Goal: Transaction & Acquisition: Purchase product/service

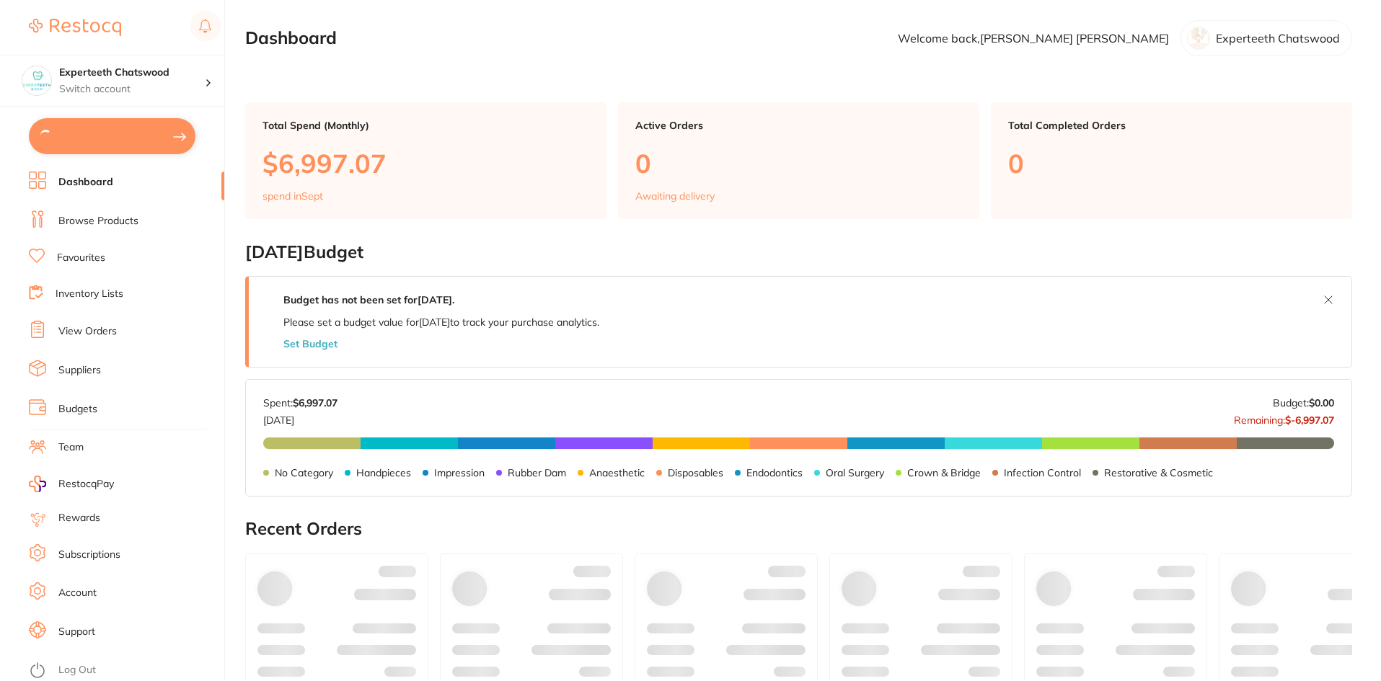
type input "8"
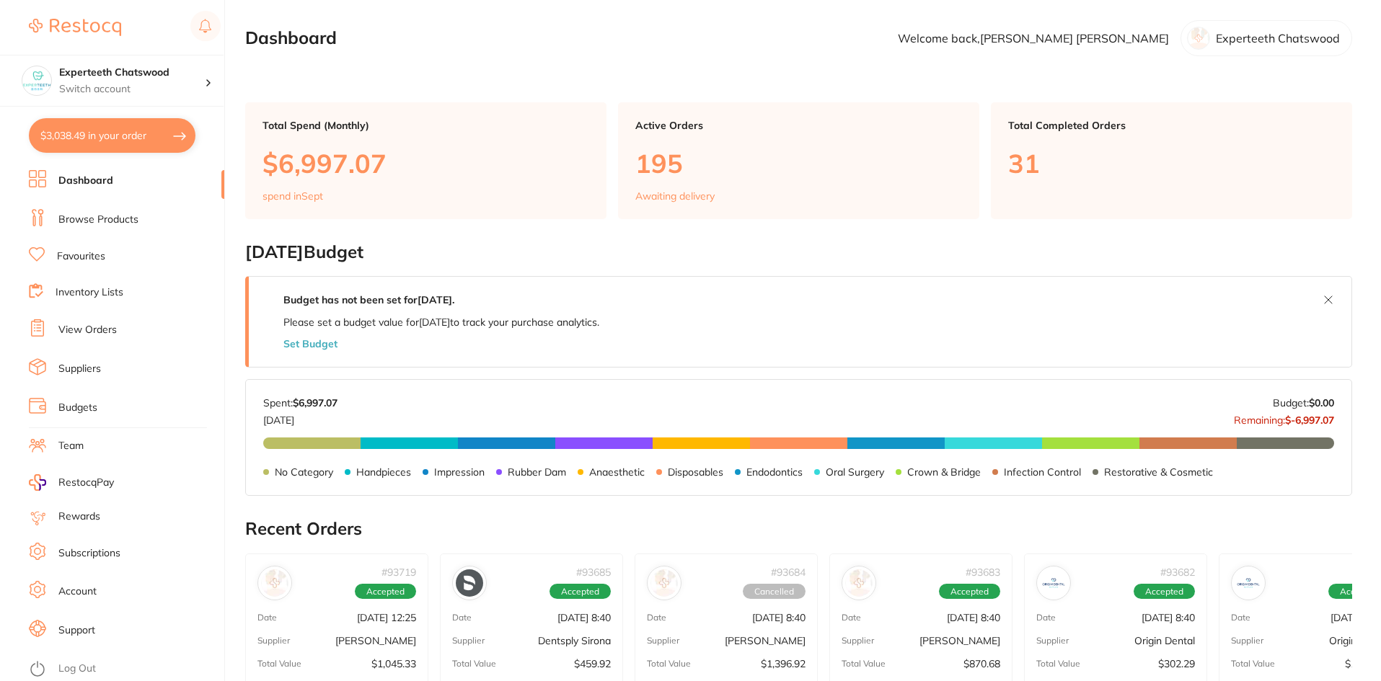
click at [100, 214] on link "Browse Products" at bounding box center [98, 220] width 80 height 14
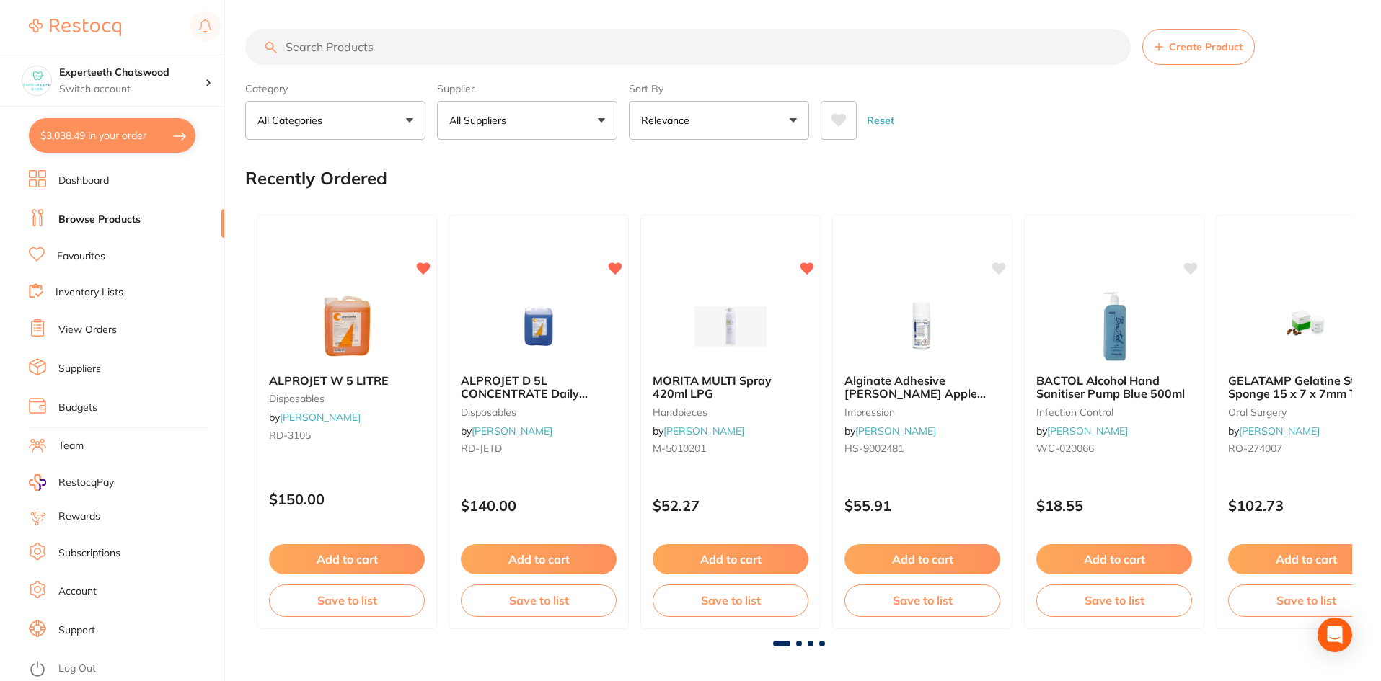
click at [352, 49] on input "search" at bounding box center [687, 47] width 885 height 36
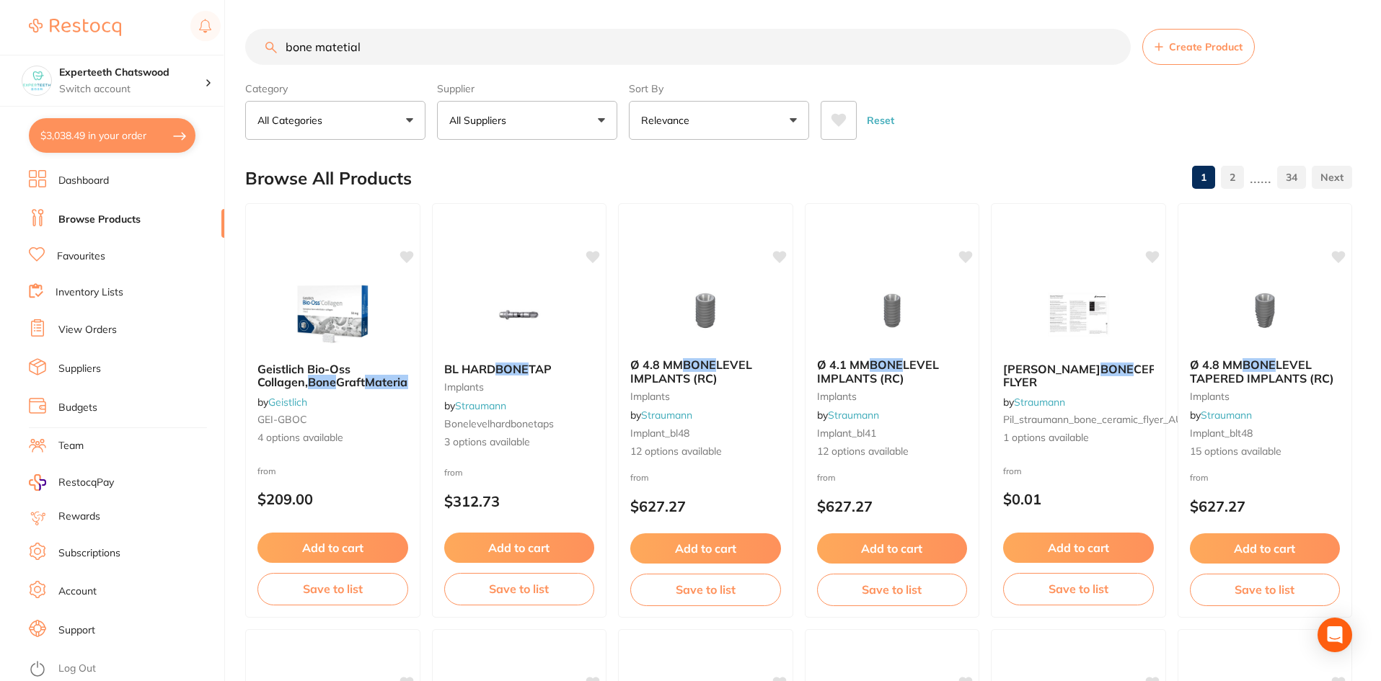
drag, startPoint x: 397, startPoint y: 53, endPoint x: 278, endPoint y: 50, distance: 119.0
click at [278, 50] on input "bone matetial" at bounding box center [687, 47] width 885 height 36
type input "[PERSON_NAME]"
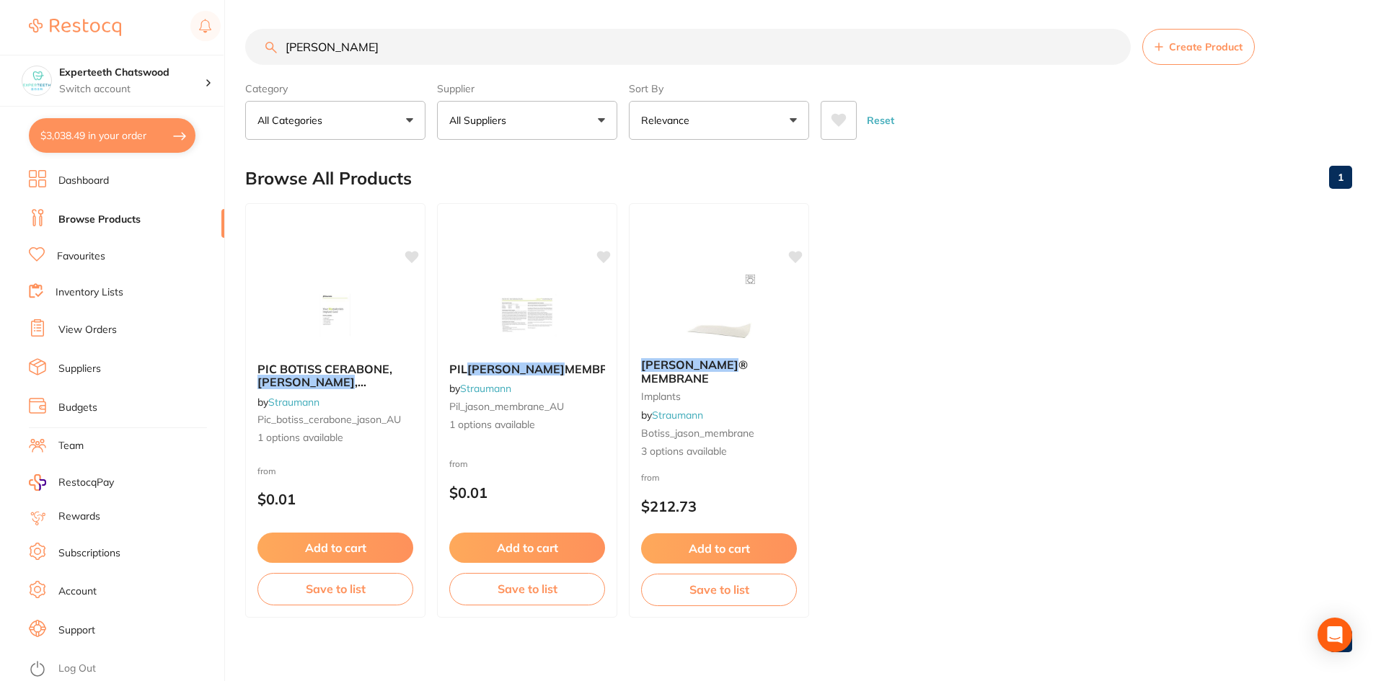
click at [341, 304] on img at bounding box center [335, 315] width 94 height 72
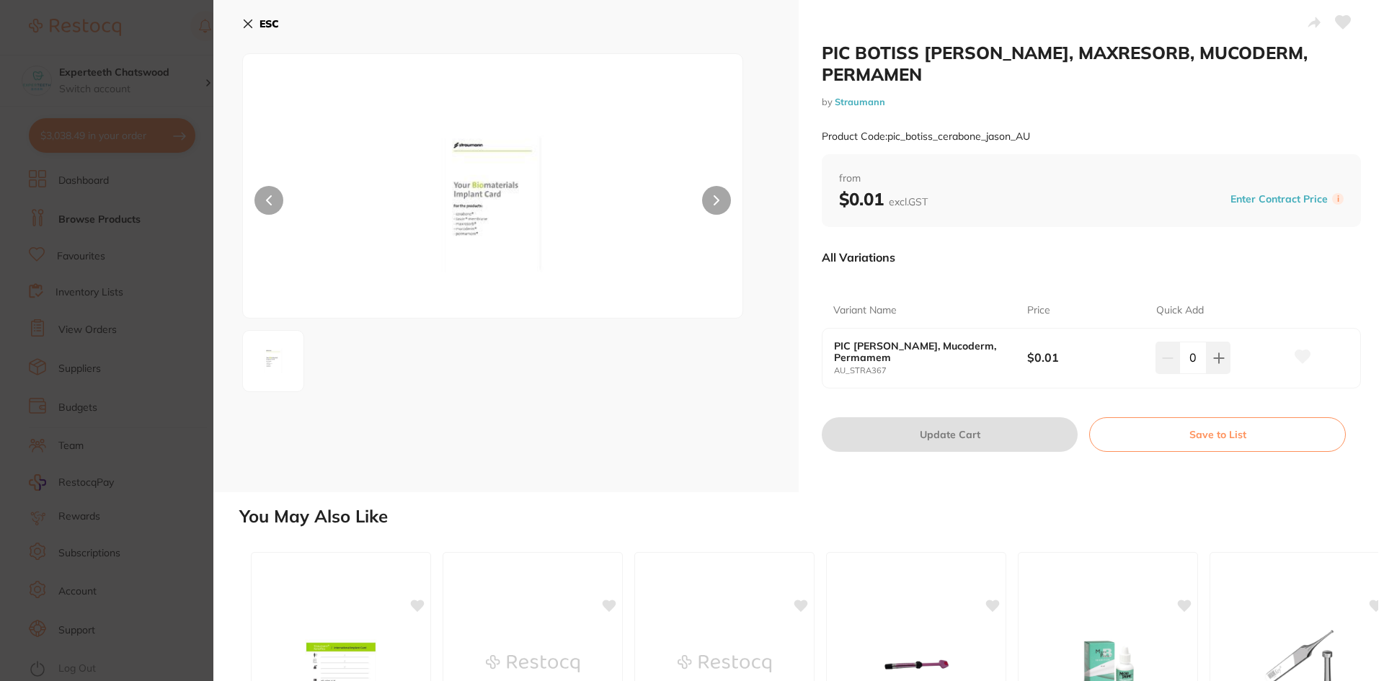
click at [249, 22] on icon at bounding box center [248, 24] width 12 height 12
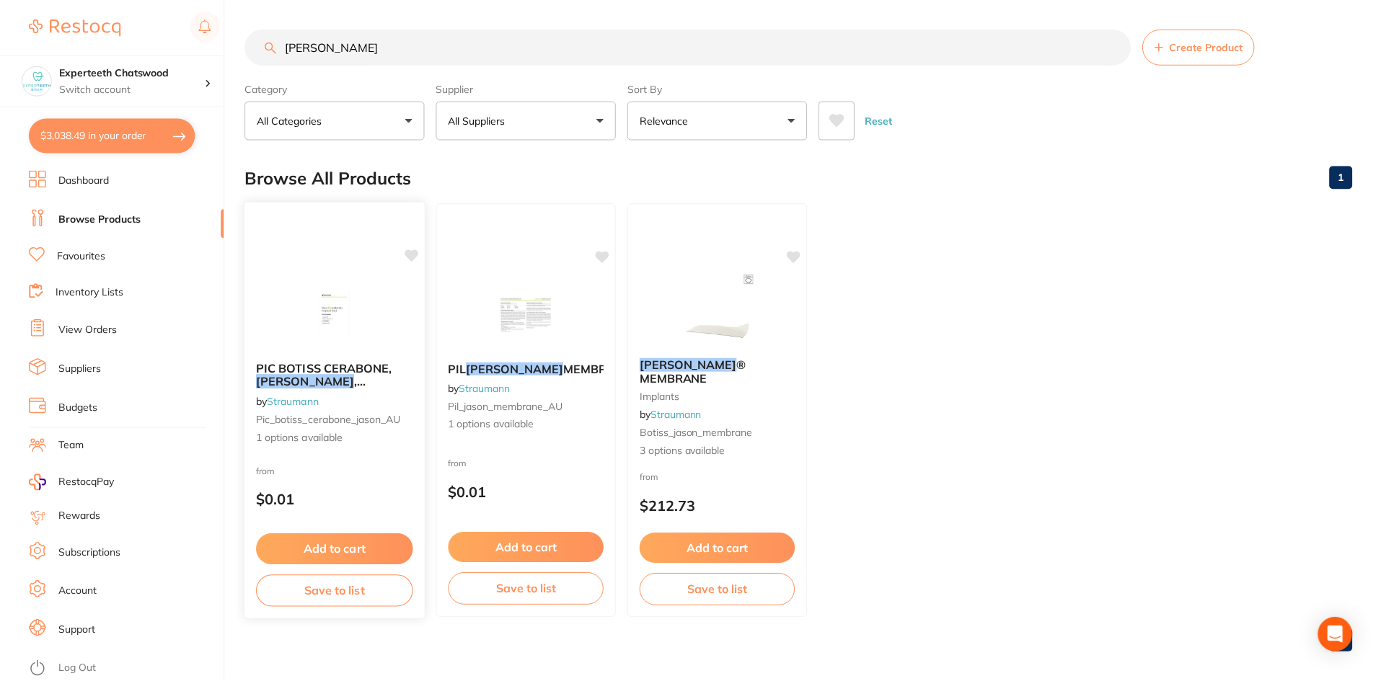
scroll to position [1, 0]
click at [521, 323] on img at bounding box center [527, 313] width 94 height 73
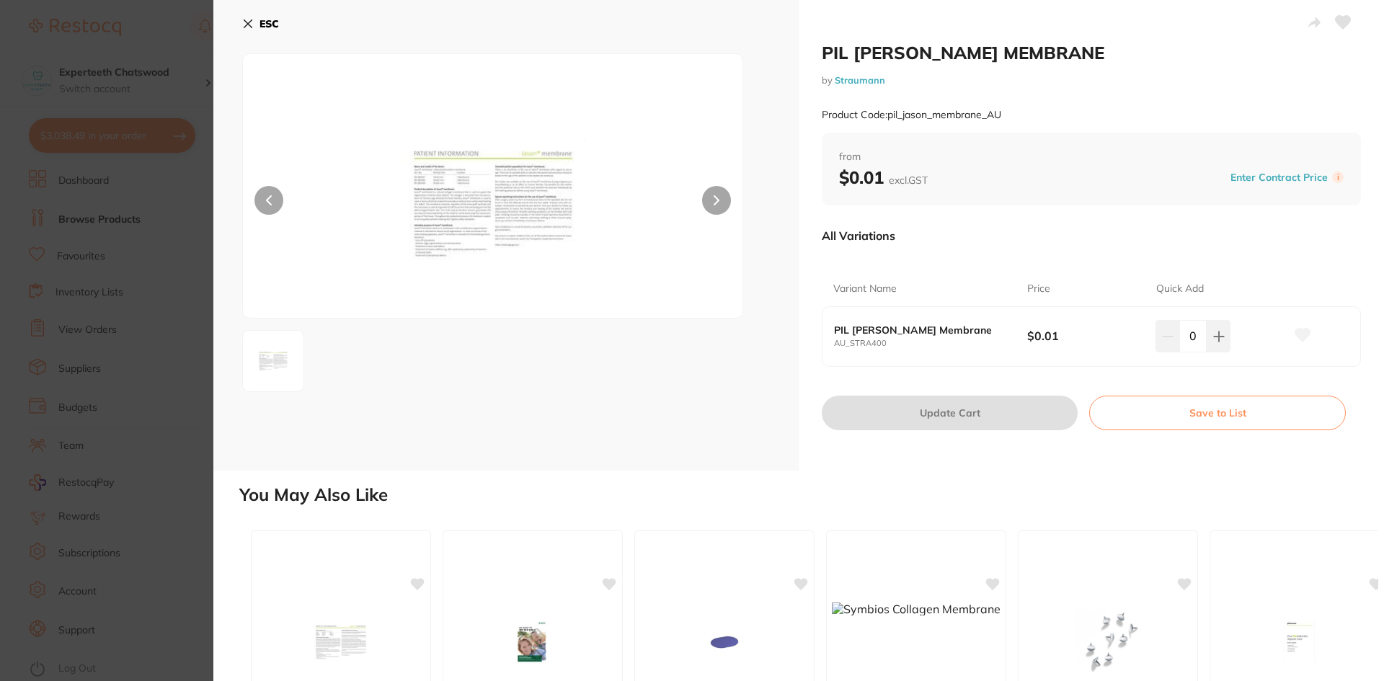
click at [721, 203] on button at bounding box center [716, 200] width 29 height 29
click at [244, 25] on icon at bounding box center [248, 24] width 12 height 12
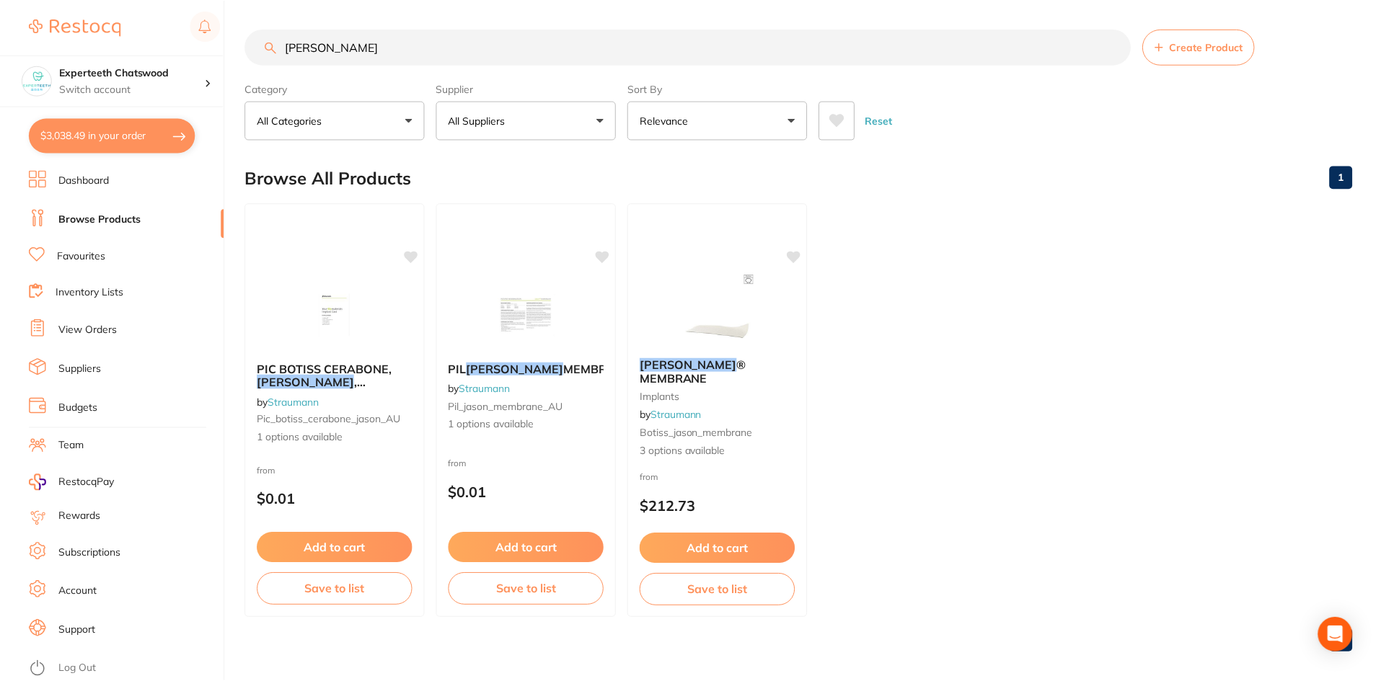
scroll to position [1, 0]
click at [88, 135] on button "$3,038.49 in your order" at bounding box center [112, 135] width 167 height 35
checkbox input "true"
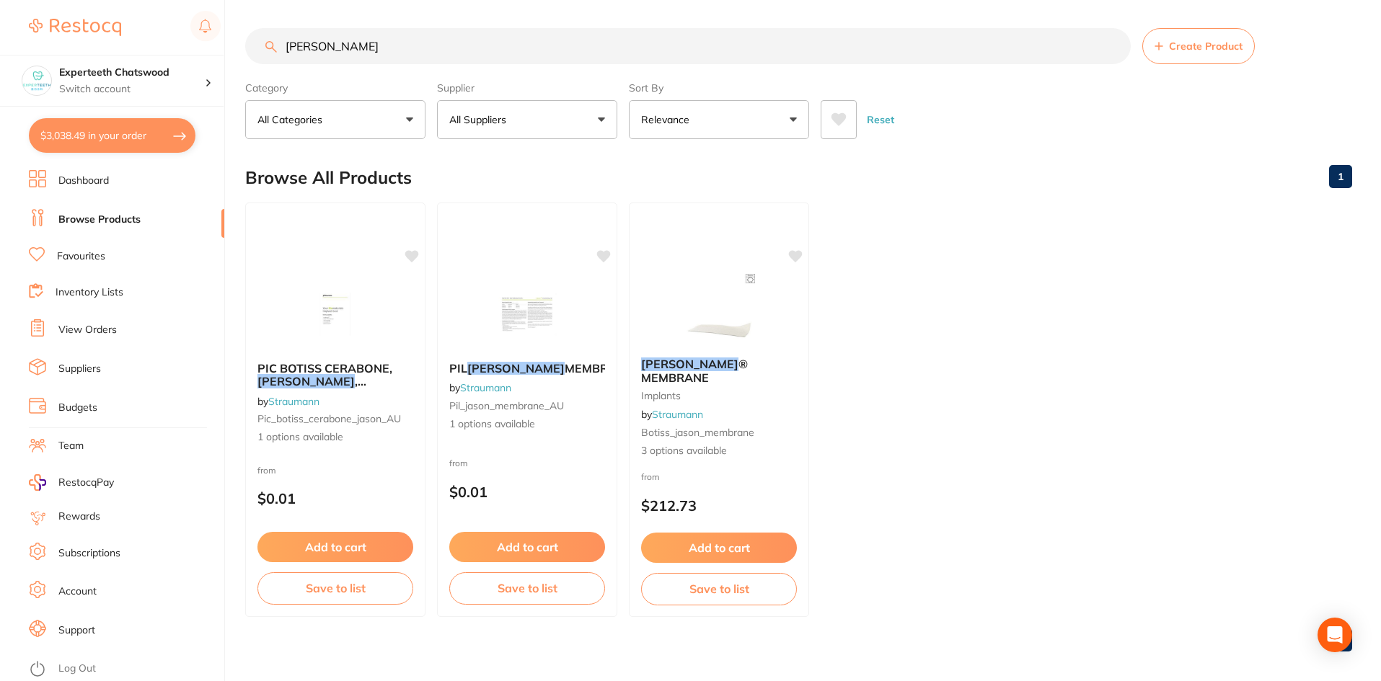
checkbox input "true"
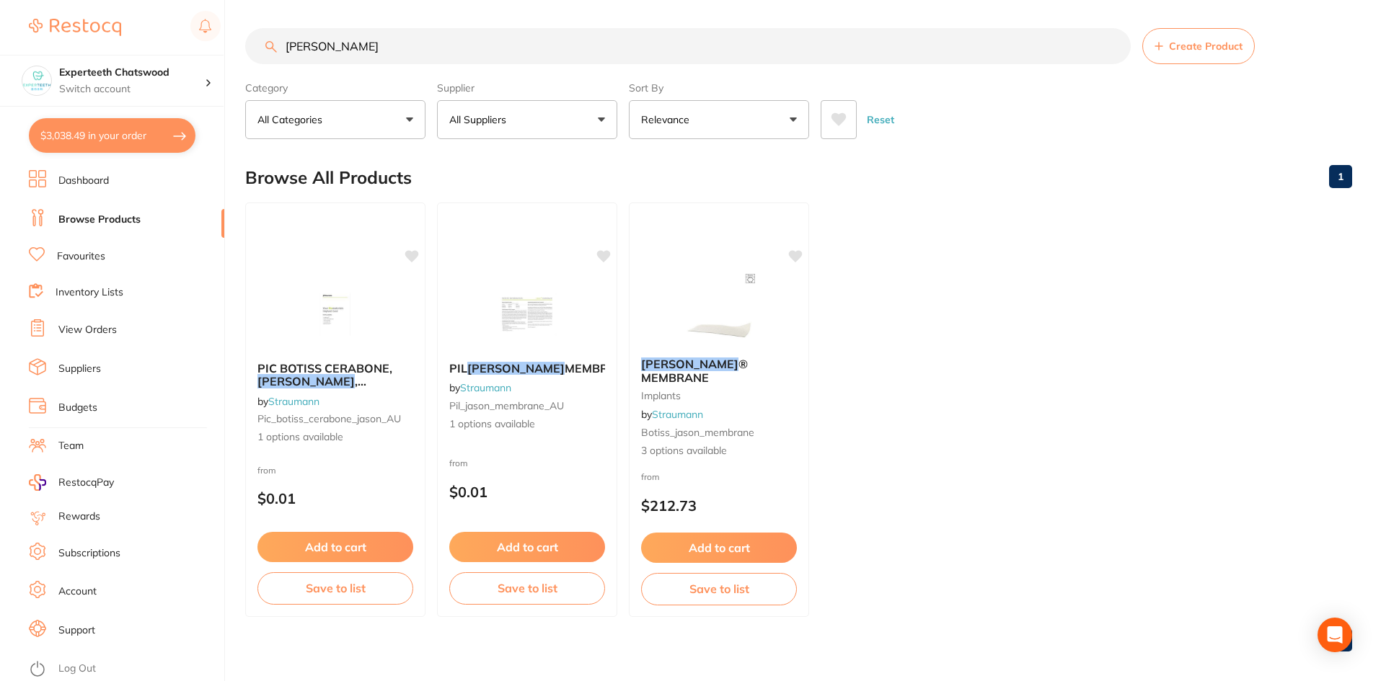
checkbox input "true"
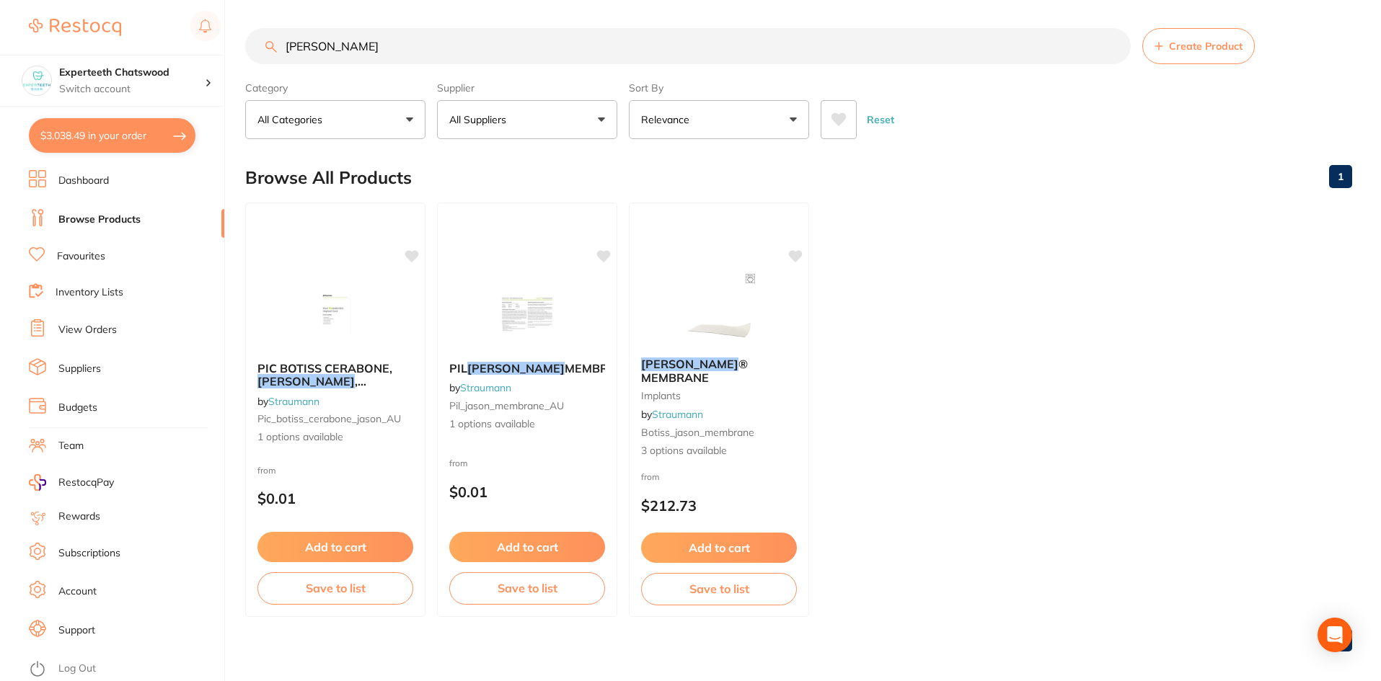
checkbox input "true"
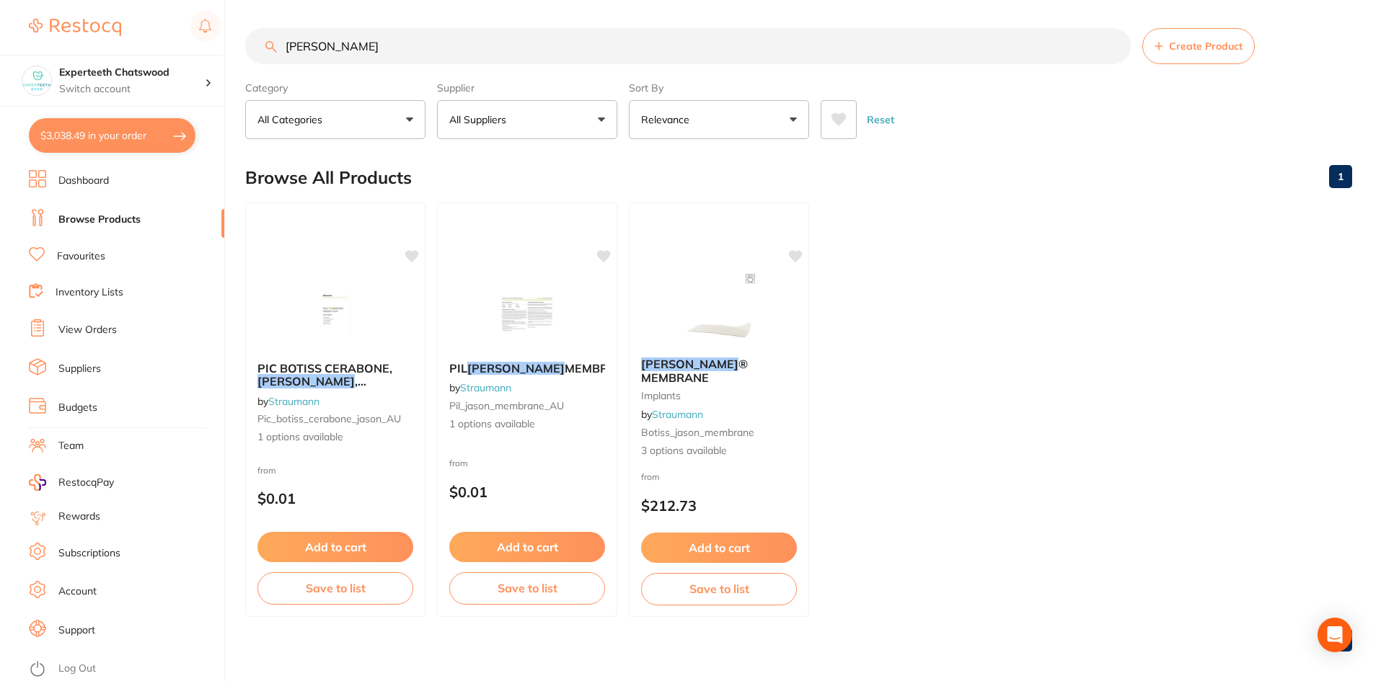
checkbox input "true"
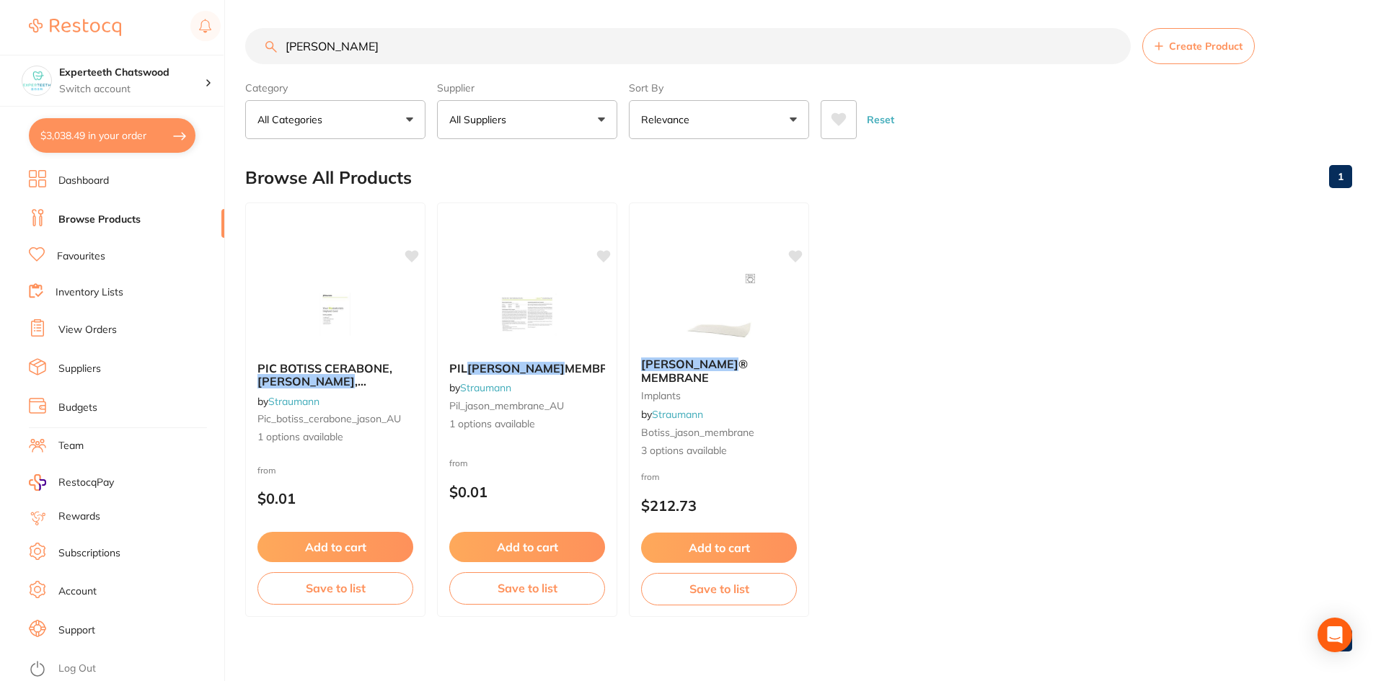
checkbox input "true"
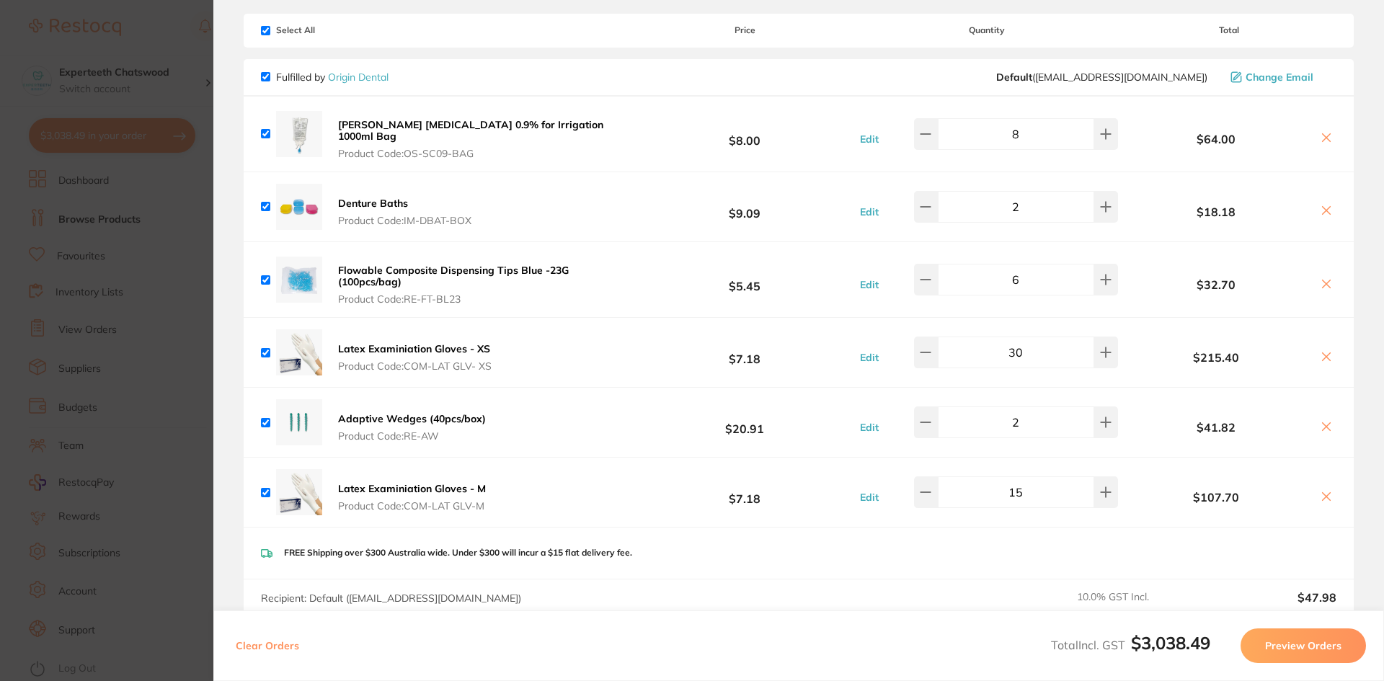
scroll to position [0, 0]
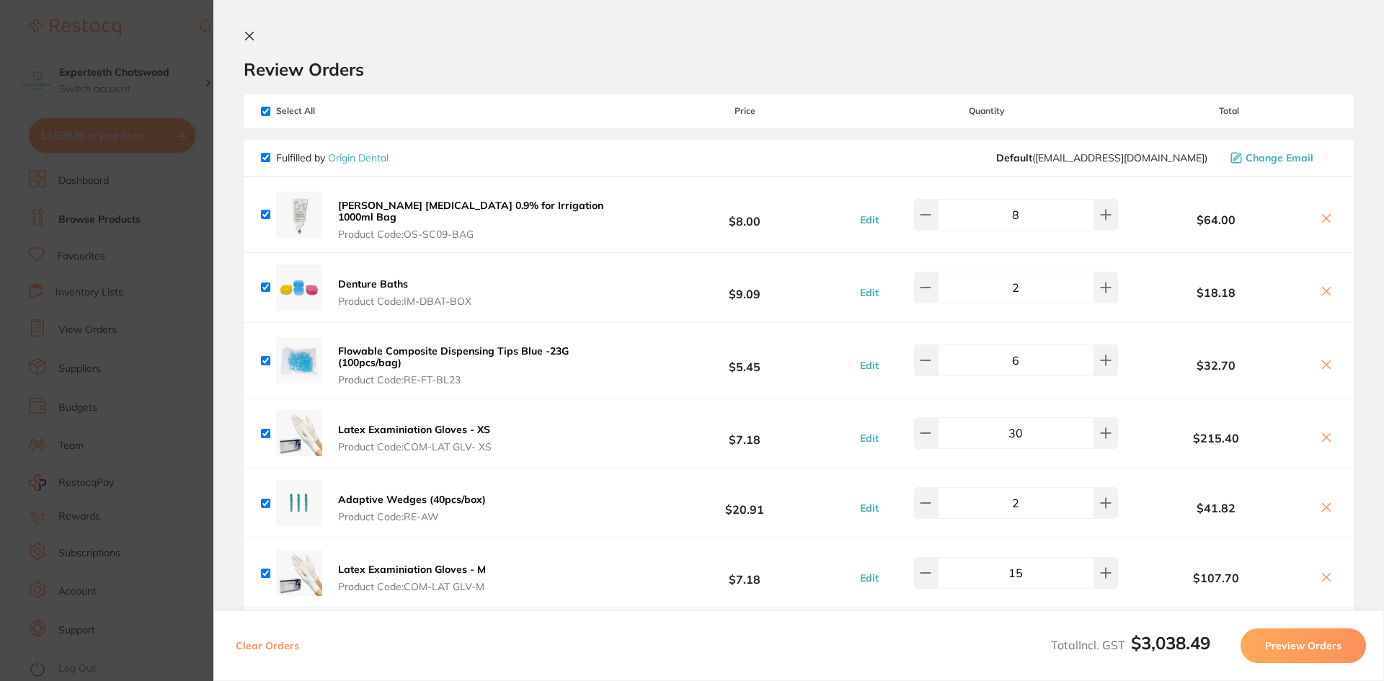
click at [249, 33] on icon at bounding box center [250, 36] width 12 height 12
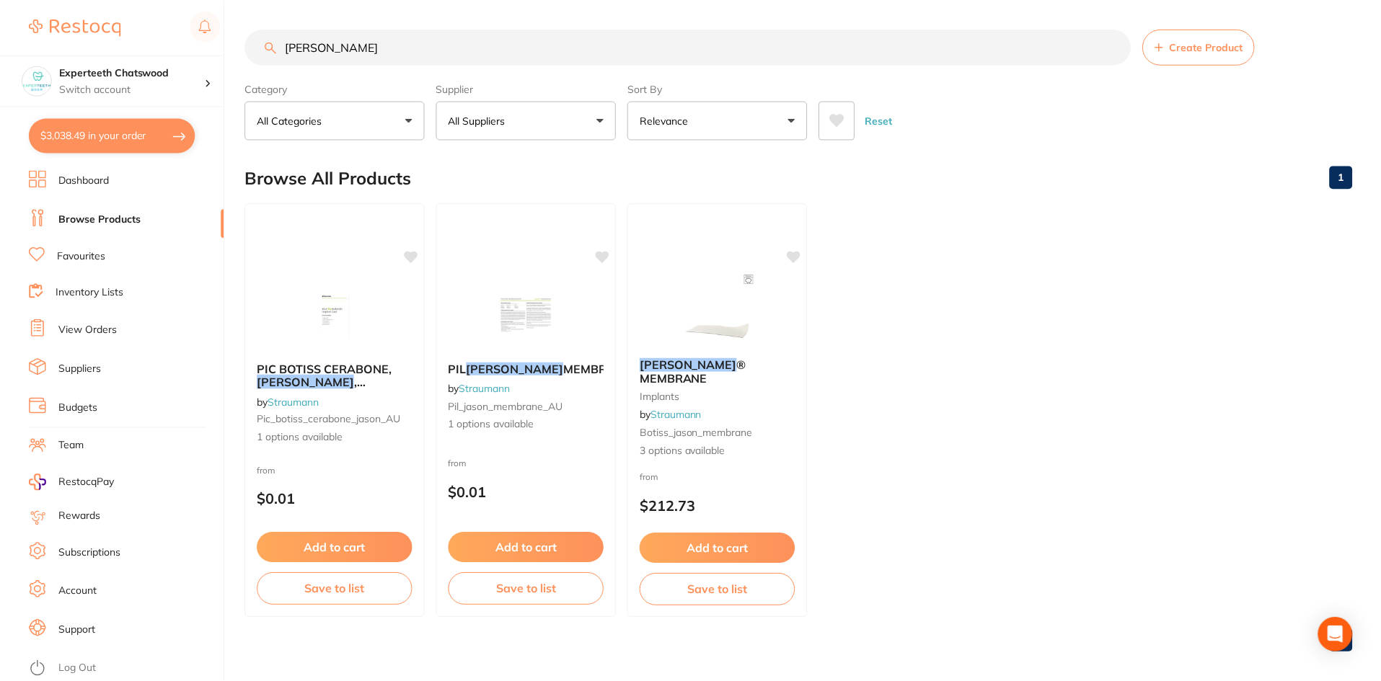
scroll to position [1, 0]
click at [327, 44] on input "[PERSON_NAME]" at bounding box center [687, 46] width 885 height 36
drag, startPoint x: 279, startPoint y: 35, endPoint x: 255, endPoint y: 34, distance: 24.5
click at [255, 34] on input "[PERSON_NAME]" at bounding box center [687, 46] width 885 height 36
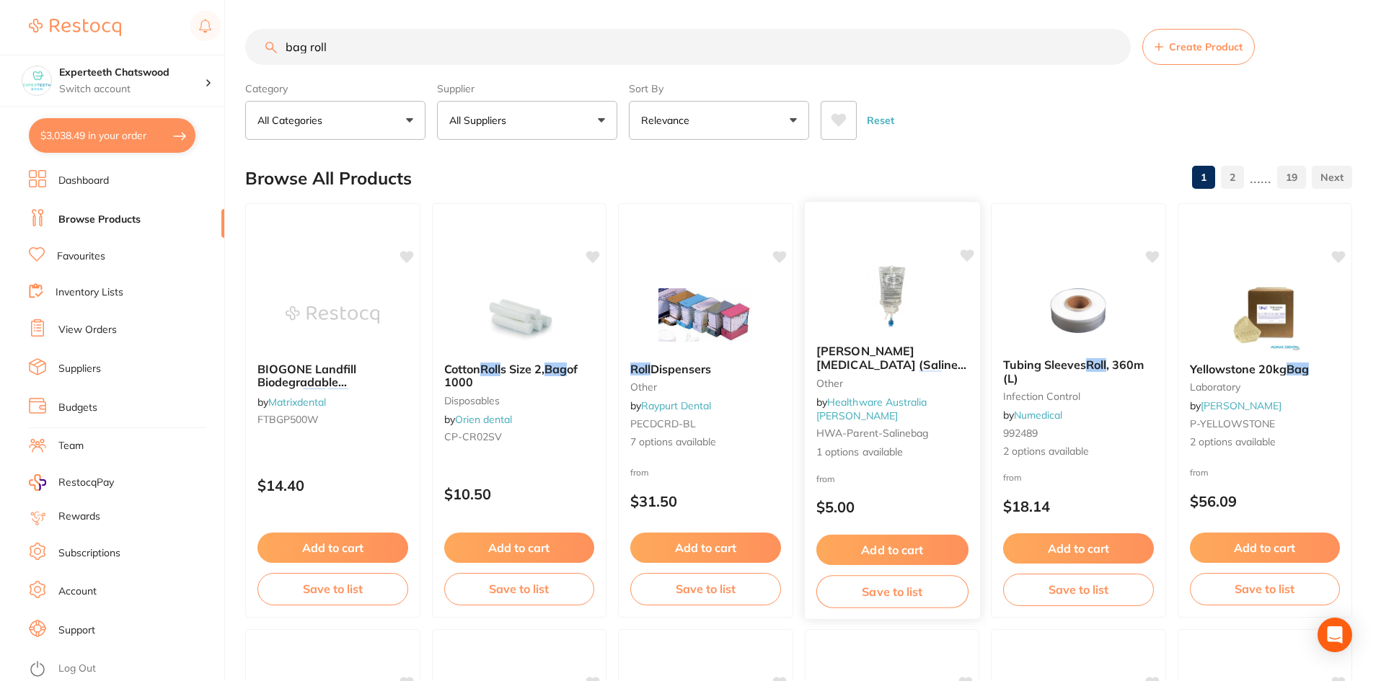
scroll to position [433, 0]
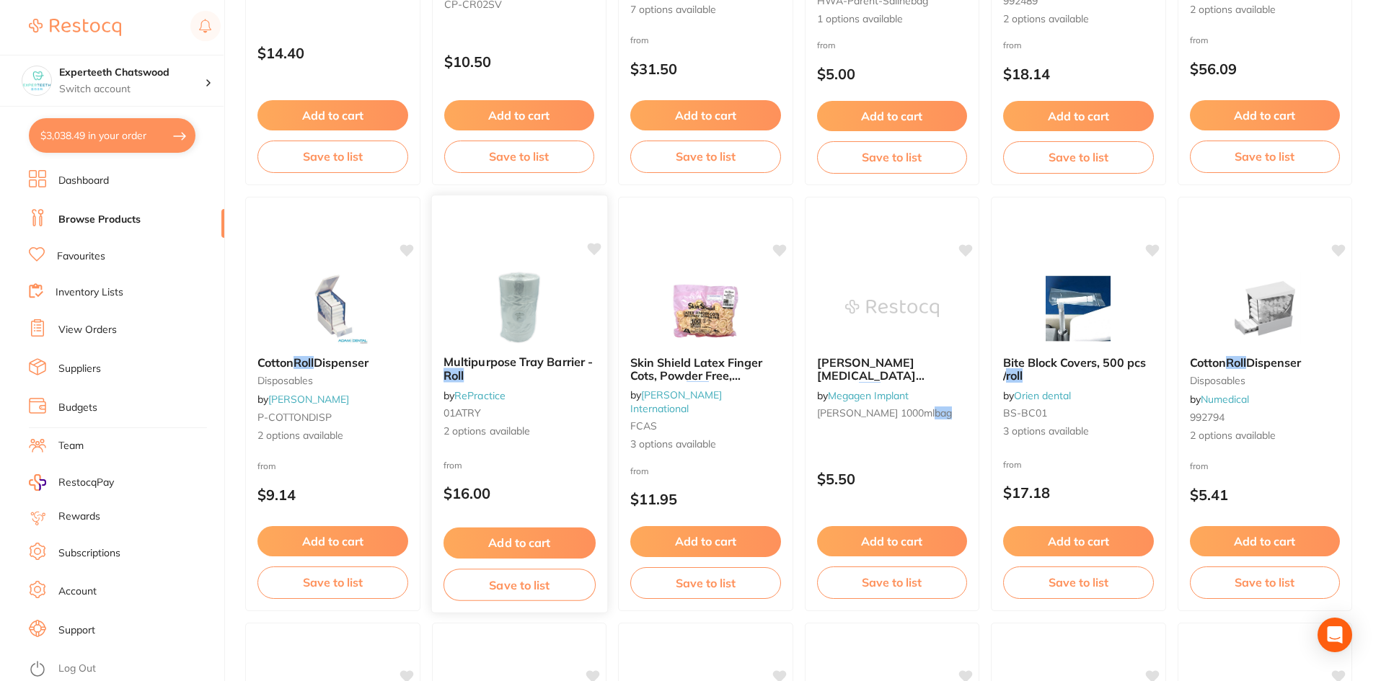
type input "bag roll"
click at [546, 531] on button "Add to cart" at bounding box center [519, 543] width 152 height 31
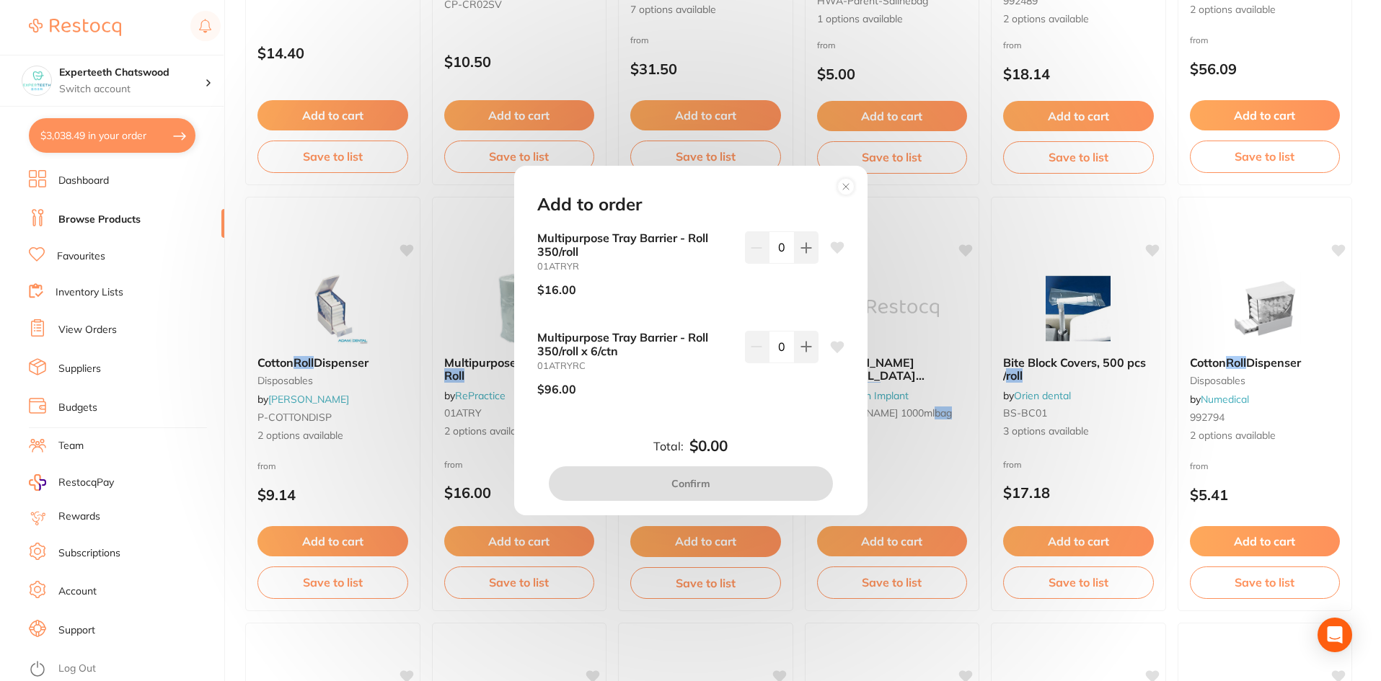
click at [849, 186] on circle at bounding box center [845, 186] width 17 height 17
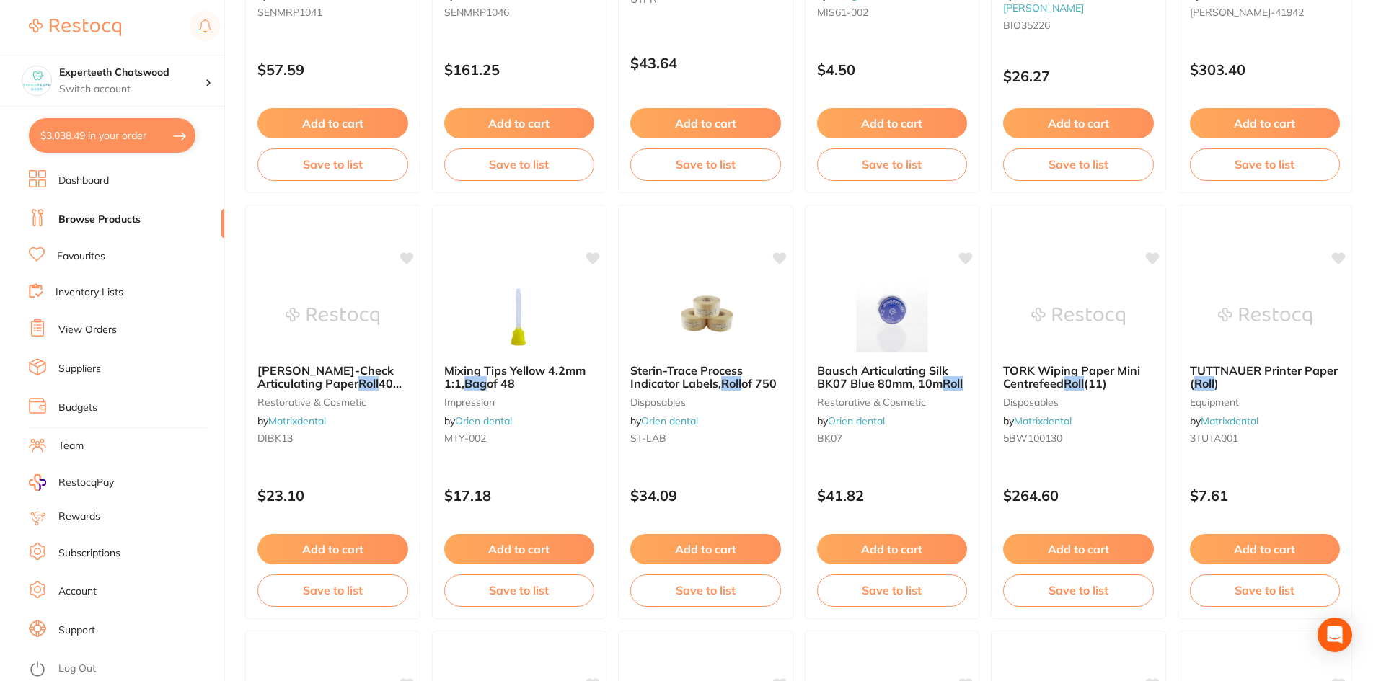
scroll to position [2195, 0]
